Goal: Information Seeking & Learning: Find specific page/section

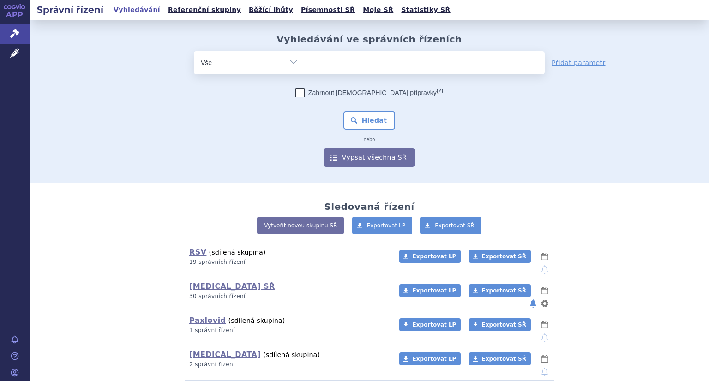
click at [345, 64] on ul at bounding box center [425, 60] width 240 height 19
click at [305, 64] on select at bounding box center [305, 62] width 0 height 23
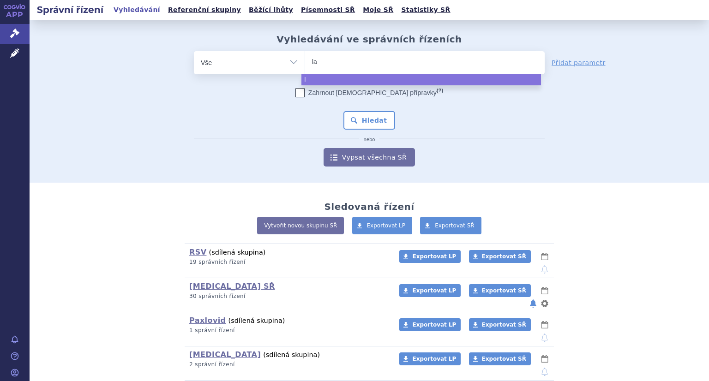
type input "lag"
type input "lagevr"
type input "lagevrio"
select select "lagevrio"
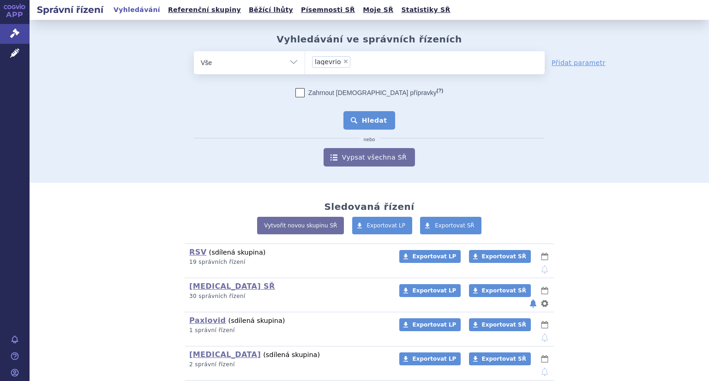
click at [365, 126] on button "Hledat" at bounding box center [369, 120] width 52 height 18
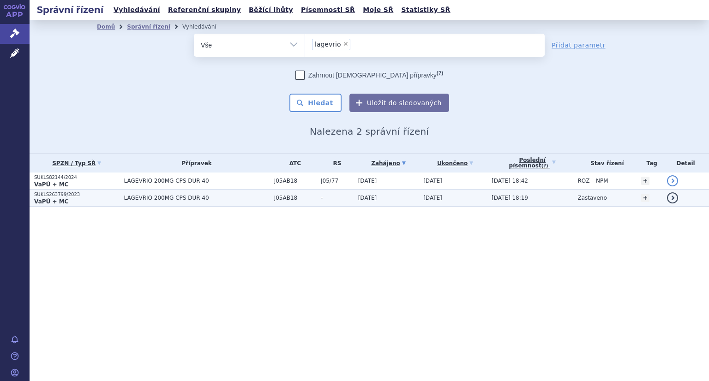
click at [72, 198] on p "VaPÚ + MC" at bounding box center [76, 201] width 85 height 7
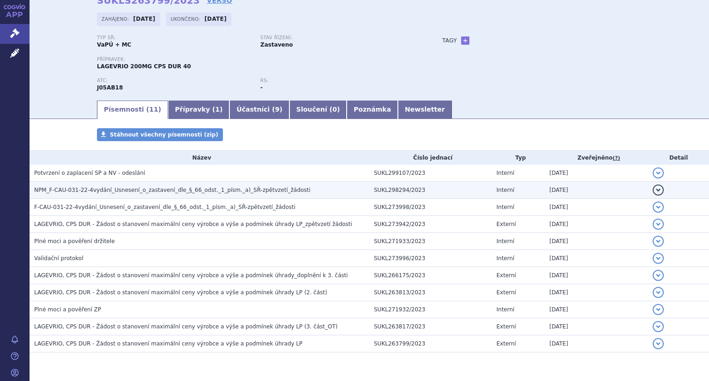
scroll to position [74, 0]
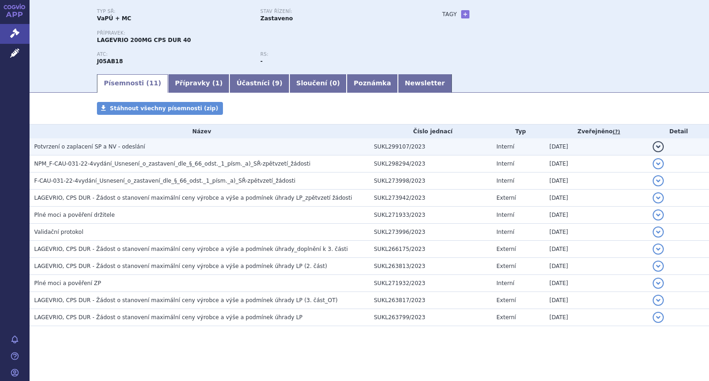
click at [113, 149] on span "Potvrzení o zaplacení SP a NV - odeslání" at bounding box center [89, 147] width 111 height 6
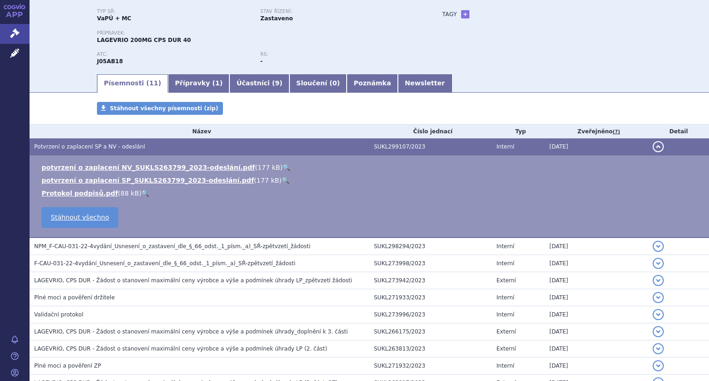
click at [283, 167] on link "🔍" at bounding box center [287, 167] width 8 height 7
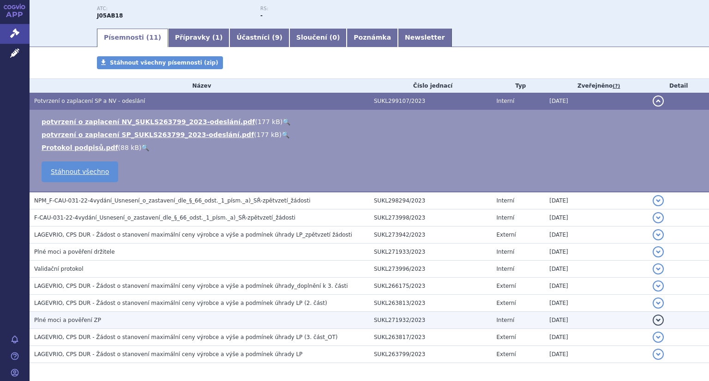
scroll to position [157, 0]
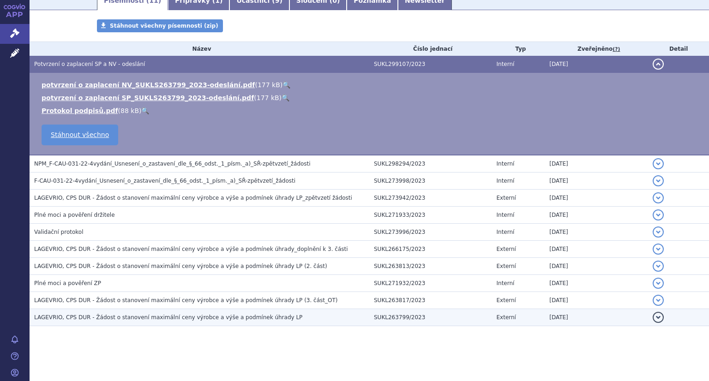
click at [231, 320] on span "LAGEVRIO, CPS DUR - Žádost o stanovení maximální ceny výrobce a výše a podmínek…" at bounding box center [168, 317] width 268 height 6
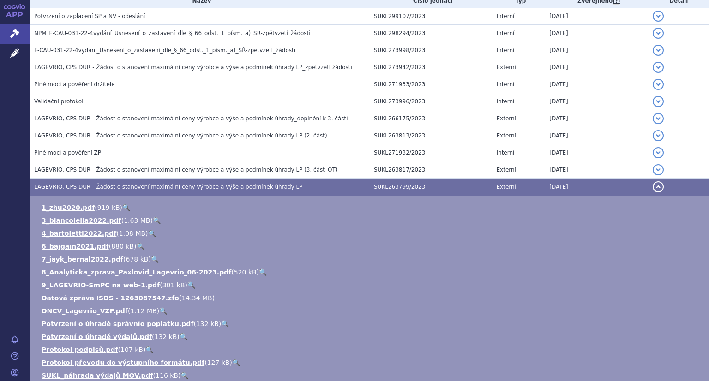
scroll to position [295, 0]
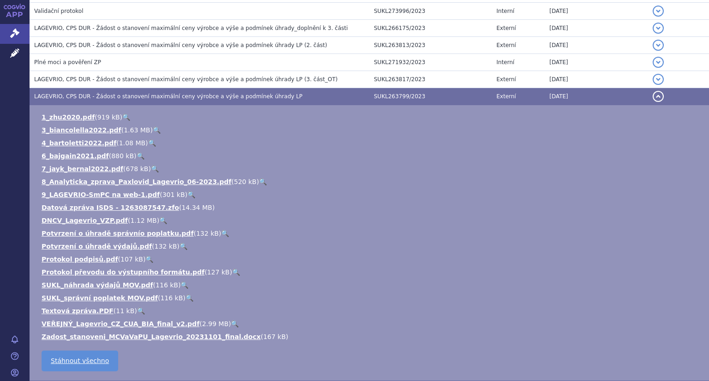
click at [180, 246] on link "🔍" at bounding box center [184, 246] width 8 height 7
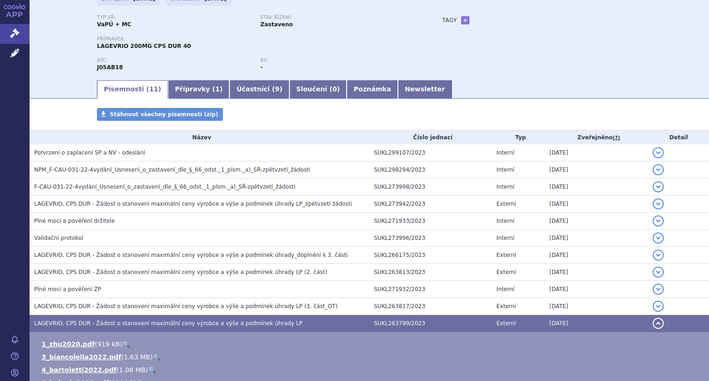
scroll to position [18, 0]
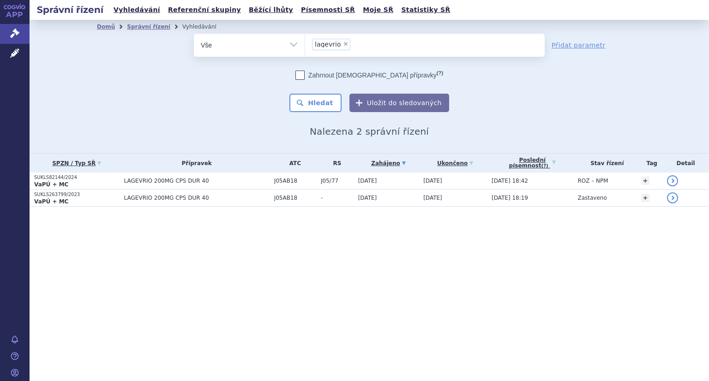
click at [63, 178] on p "SUKLS82144/2024" at bounding box center [76, 178] width 85 height 6
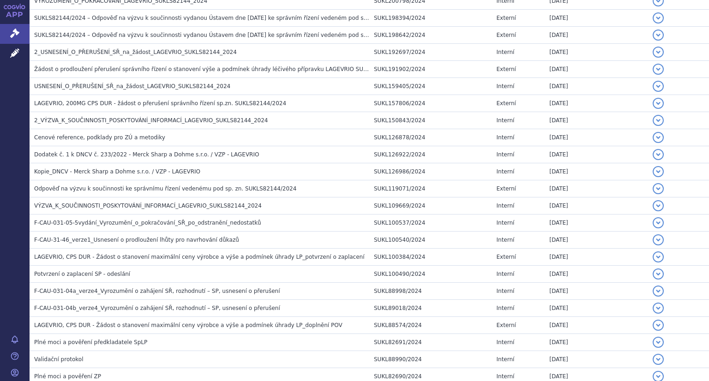
scroll to position [720, 0]
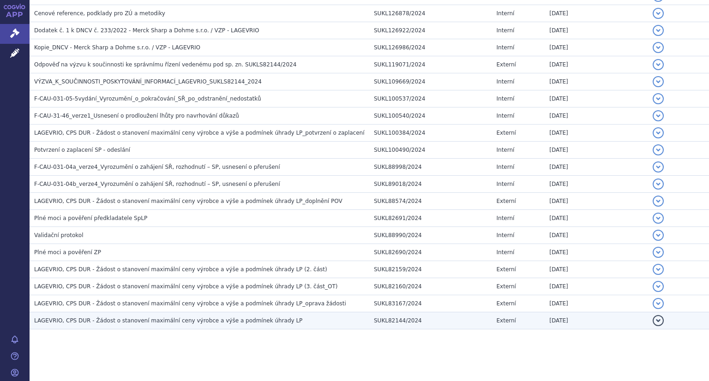
click at [183, 318] on span "LAGEVRIO, CPS DUR - Žádost o stanovení maximální ceny výrobce a výše a podmínek…" at bounding box center [168, 321] width 268 height 6
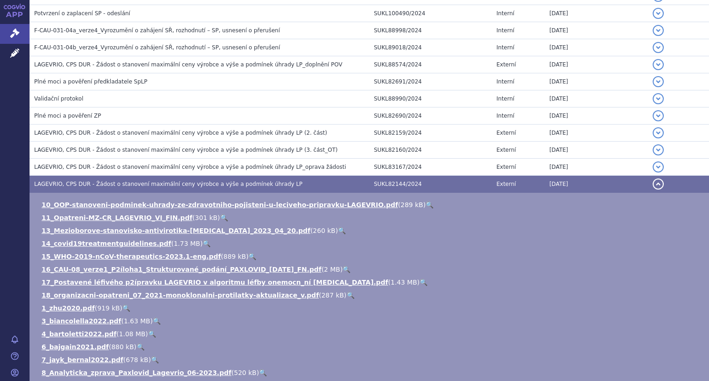
scroll to position [813, 0]
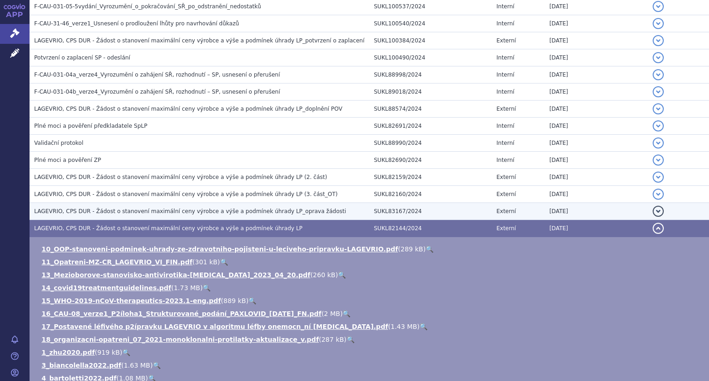
click at [201, 210] on span "LAGEVRIO, CPS DUR - Žádost o stanovení maximální ceny výrobce a výše a podmínek…" at bounding box center [190, 211] width 312 height 6
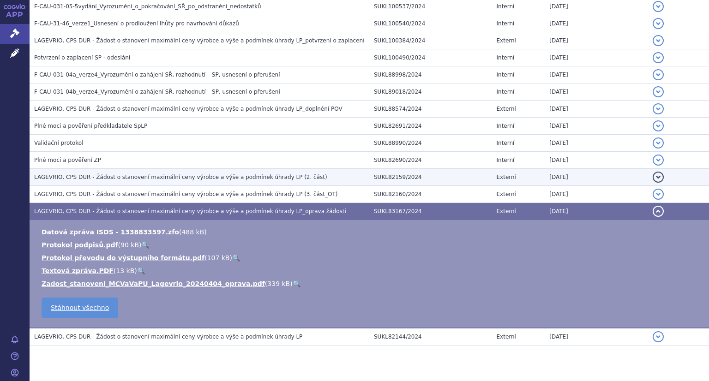
click at [199, 176] on span "LAGEVRIO, CPS DUR - Žádost o stanovení maximální ceny výrobce a výše a podmínek…" at bounding box center [180, 177] width 293 height 6
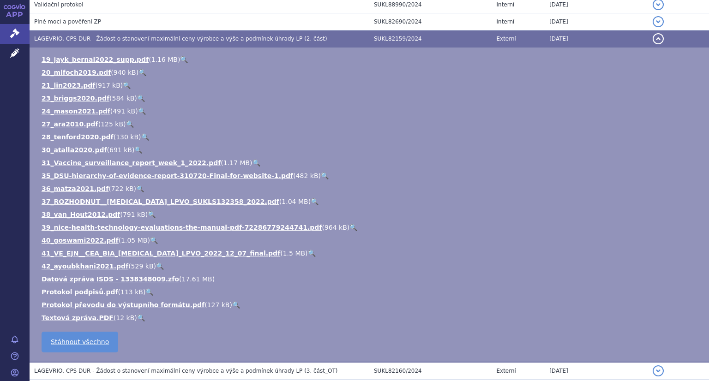
scroll to position [674, 0]
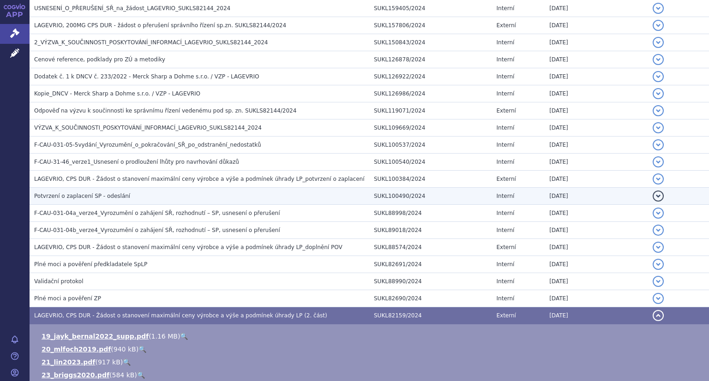
click at [139, 192] on h3 "Potvrzení o zaplacení SP - odeslání" at bounding box center [201, 196] width 335 height 9
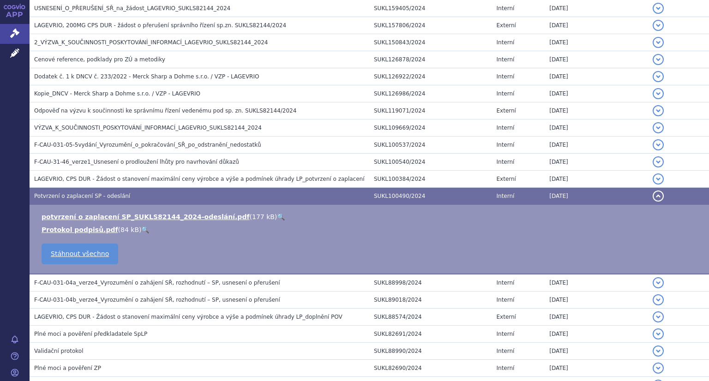
click at [277, 214] on link "🔍" at bounding box center [281, 216] width 8 height 7
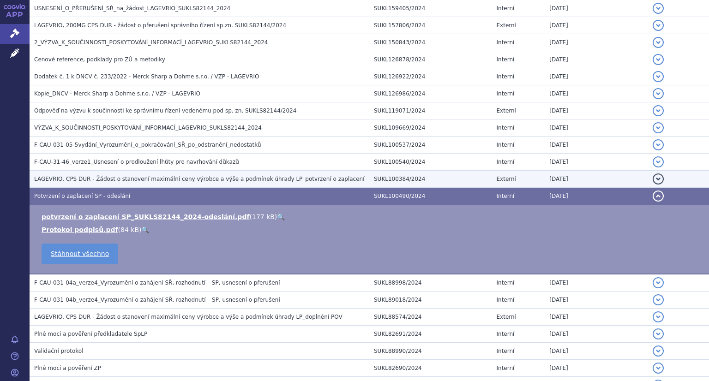
click at [162, 177] on span "LAGEVRIO, CPS DUR - Žádost o stanovení maximální ceny výrobce a výše a podmínek…" at bounding box center [199, 179] width 331 height 6
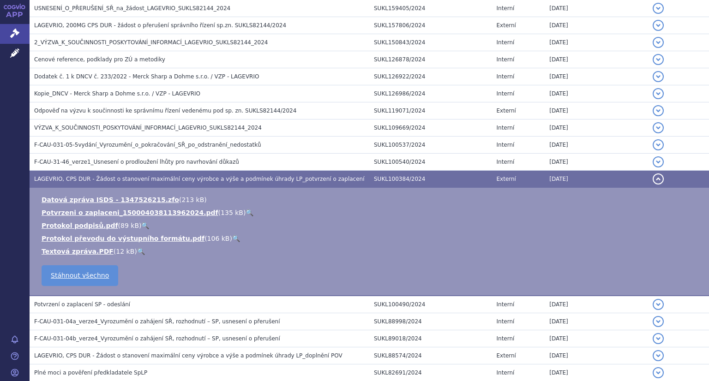
click at [246, 210] on link "🔍" at bounding box center [250, 212] width 8 height 7
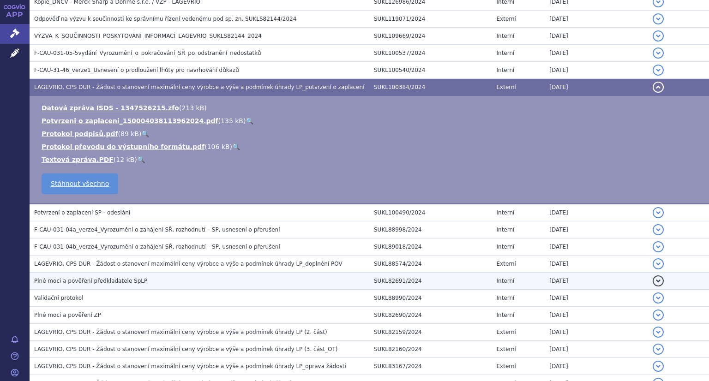
scroll to position [766, 0]
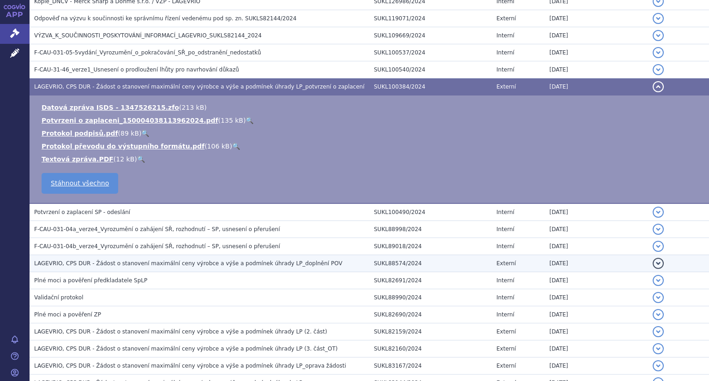
click at [178, 264] on span "LAGEVRIO, CPS DUR - Žádost o stanovení maximální ceny výrobce a výše a podmínek…" at bounding box center [188, 263] width 308 height 6
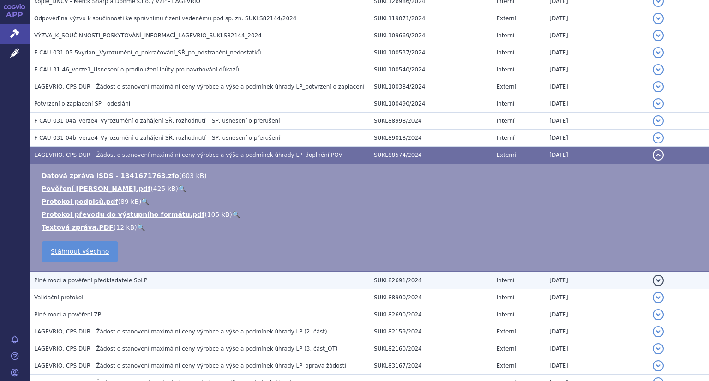
click at [80, 280] on span "Plné moci a pověření předkladatele SpLP" at bounding box center [90, 280] width 113 height 6
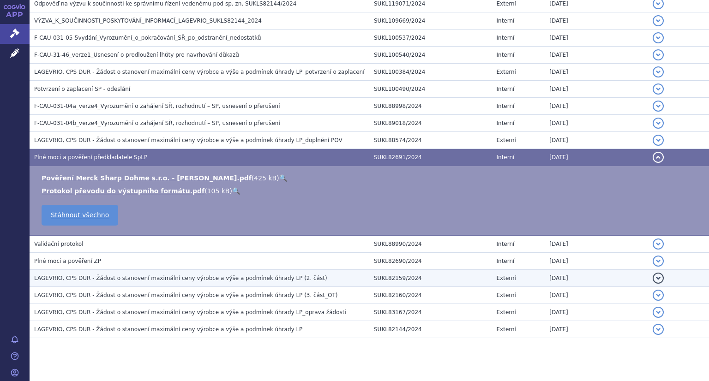
scroll to position [789, 0]
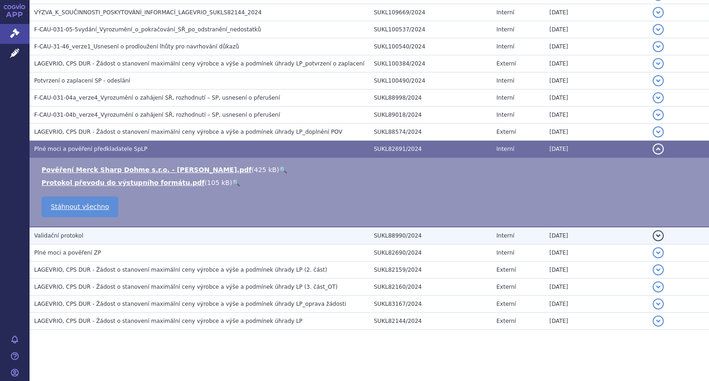
click at [124, 235] on h3 "Validační protokol" at bounding box center [201, 235] width 335 height 9
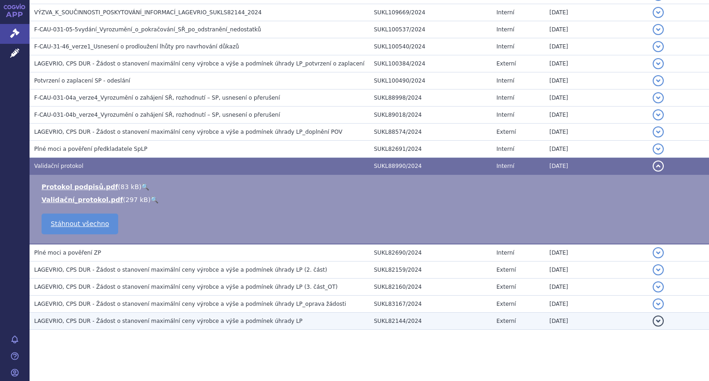
click at [160, 321] on h3 "LAGEVRIO, CPS DUR - Žádost o stanovení maximální ceny výrobce a výše a podmínek…" at bounding box center [201, 321] width 335 height 9
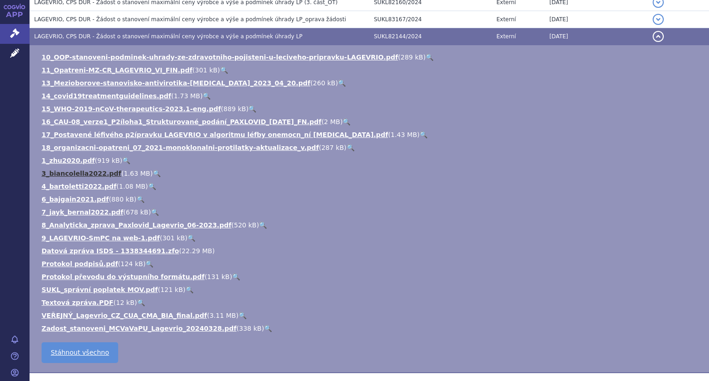
scroll to position [1020, 0]
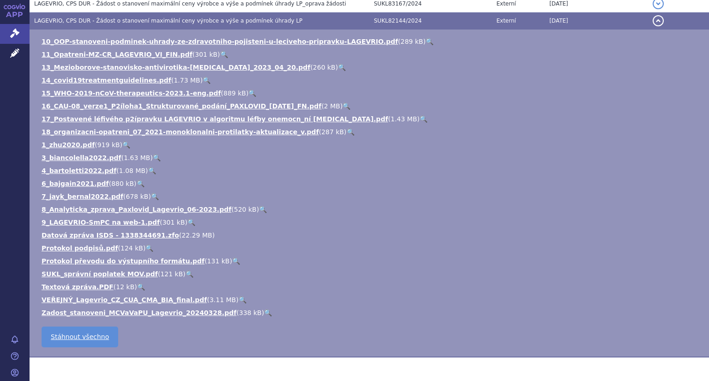
click at [186, 271] on link "🔍" at bounding box center [190, 274] width 8 height 7
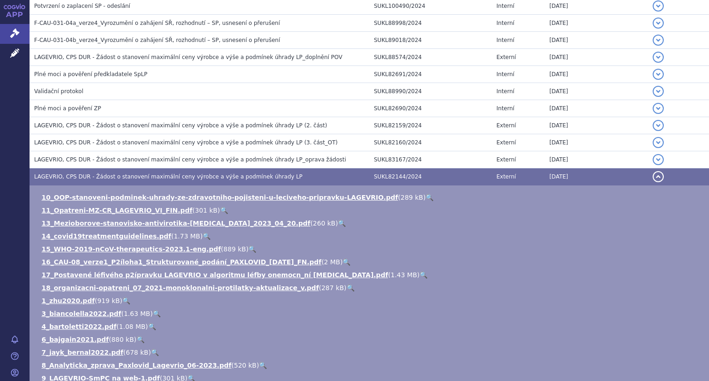
scroll to position [817, 0]
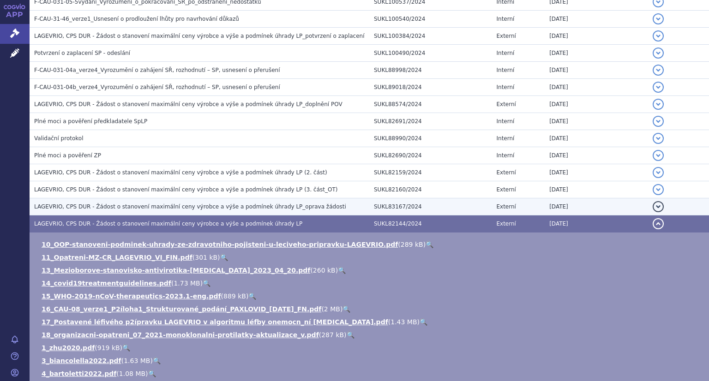
click at [242, 204] on span "LAGEVRIO, CPS DUR - Žádost o stanovení maximální ceny výrobce a výše a podmínek…" at bounding box center [190, 207] width 312 height 6
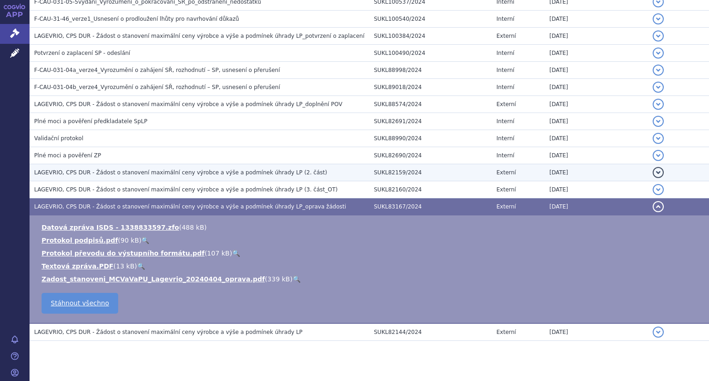
click at [201, 172] on span "LAGEVRIO, CPS DUR - Žádost o stanovení maximální ceny výrobce a výše a podmínek…" at bounding box center [180, 172] width 293 height 6
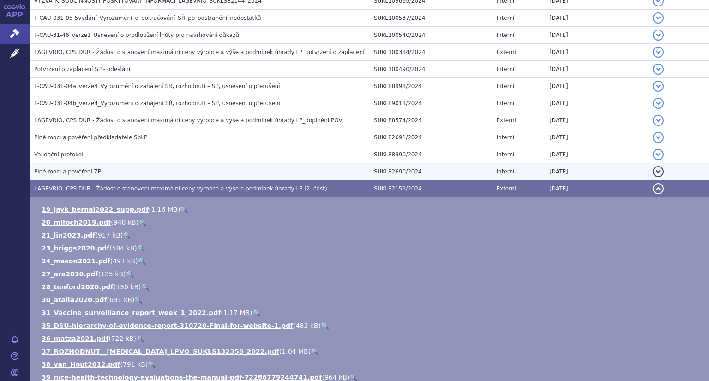
scroll to position [679, 0]
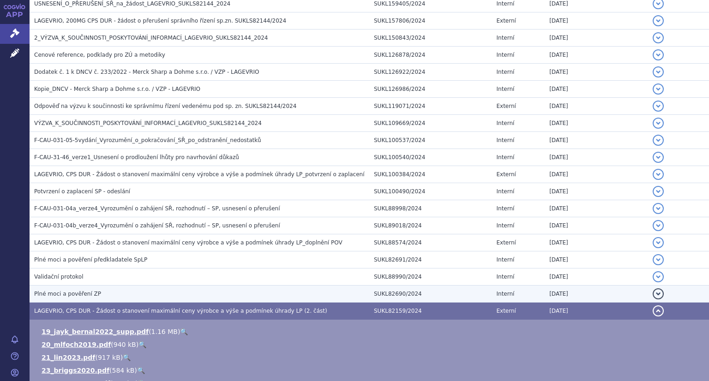
click at [133, 289] on h3 "Plné moci a pověření ZP" at bounding box center [201, 293] width 335 height 9
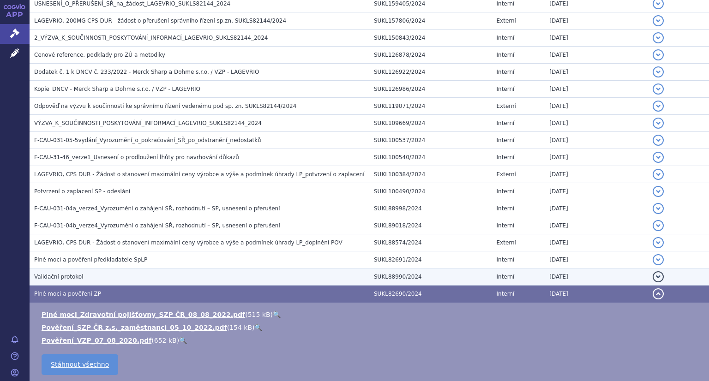
click at [135, 272] on h3 "Validační protokol" at bounding box center [201, 276] width 335 height 9
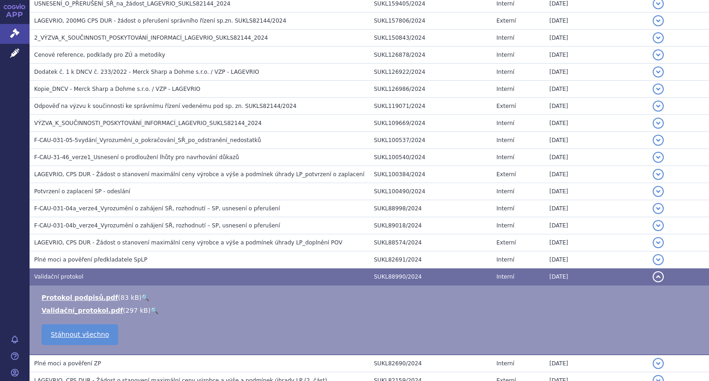
click at [151, 307] on link "🔍" at bounding box center [155, 310] width 8 height 7
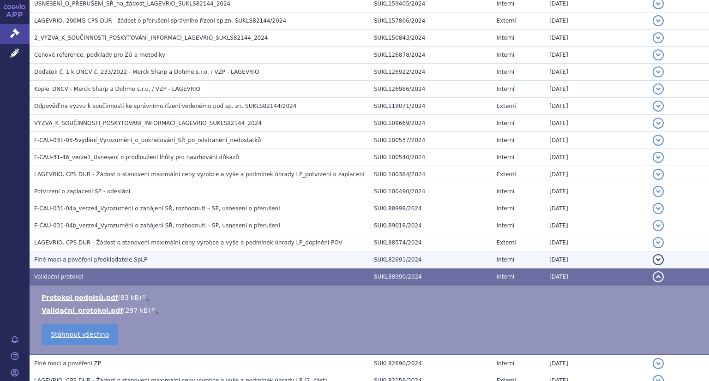
click at [147, 257] on h3 "Plné moci a pověření předkladatele SpLP" at bounding box center [201, 259] width 335 height 9
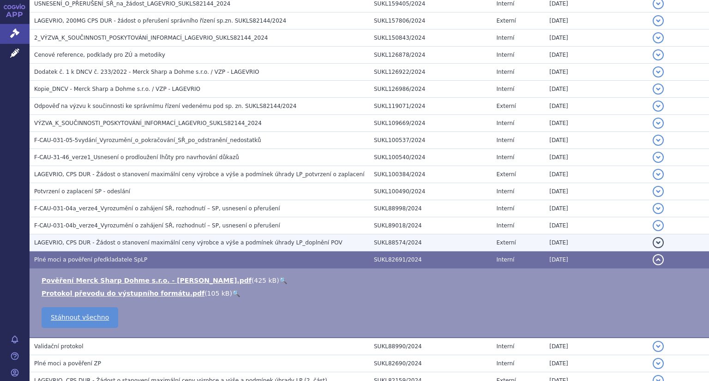
click at [159, 241] on span "LAGEVRIO, CPS DUR - Žádost o stanovení maximální ceny výrobce a výše a podmínek…" at bounding box center [188, 243] width 308 height 6
